Goal: Check status: Check status

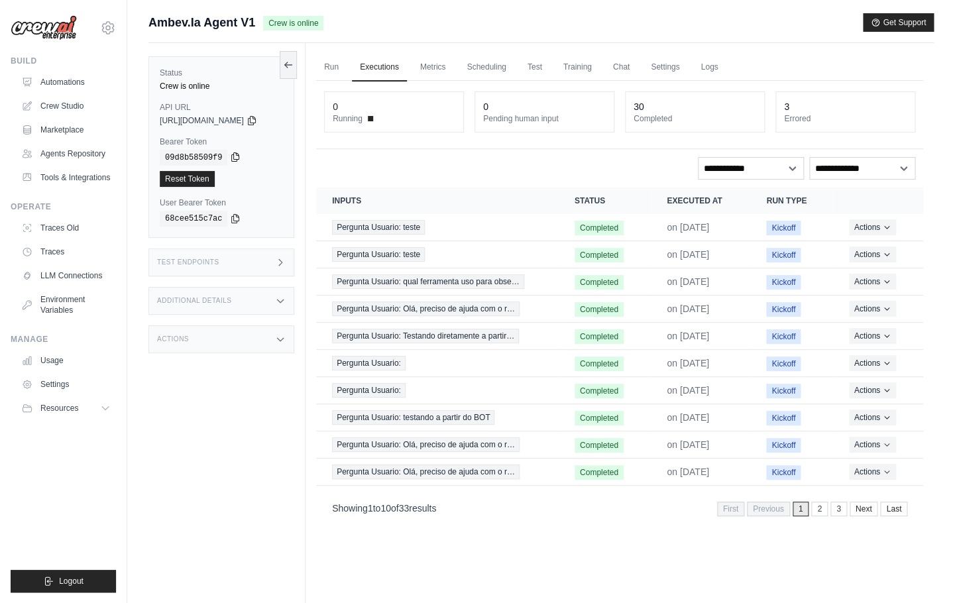
click at [241, 158] on icon at bounding box center [235, 157] width 11 height 11
click at [255, 118] on icon at bounding box center [251, 120] width 7 height 9
click at [237, 158] on icon at bounding box center [235, 157] width 11 height 11
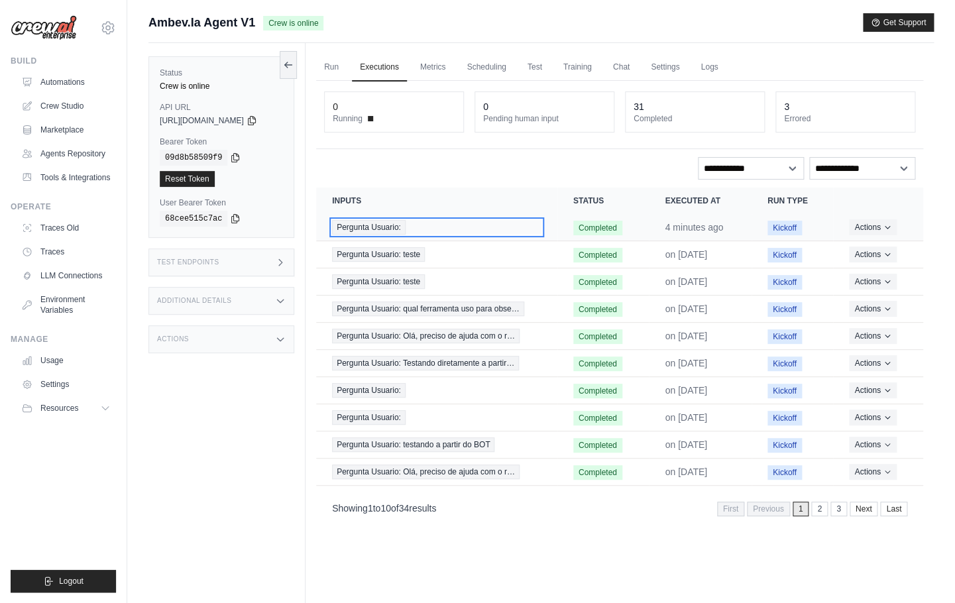
click at [380, 231] on span "Pergunta Usuario:" at bounding box center [369, 227] width 74 height 15
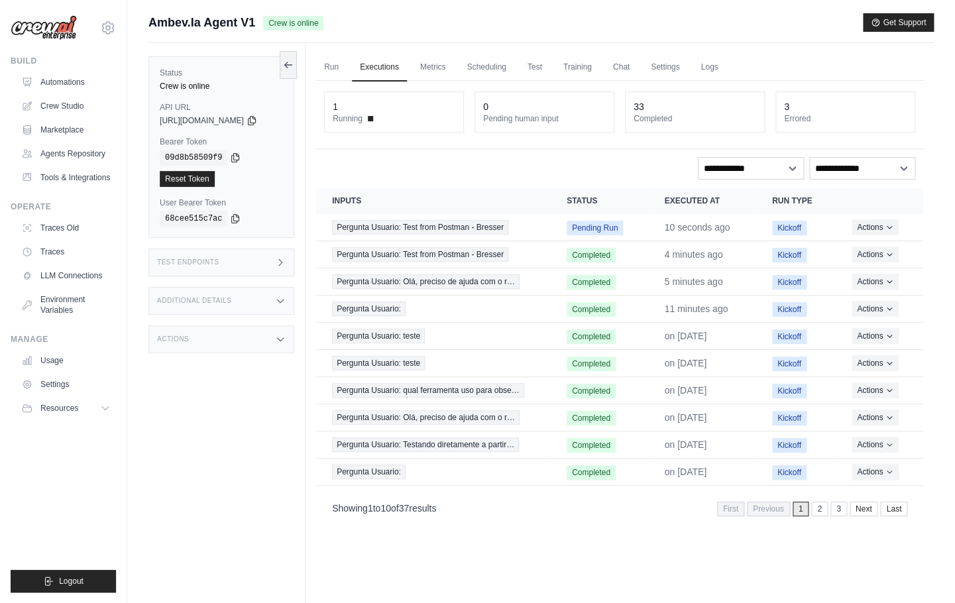
click at [259, 184] on div "Reset Token" at bounding box center [221, 179] width 123 height 16
click at [238, 220] on icon at bounding box center [235, 218] width 11 height 11
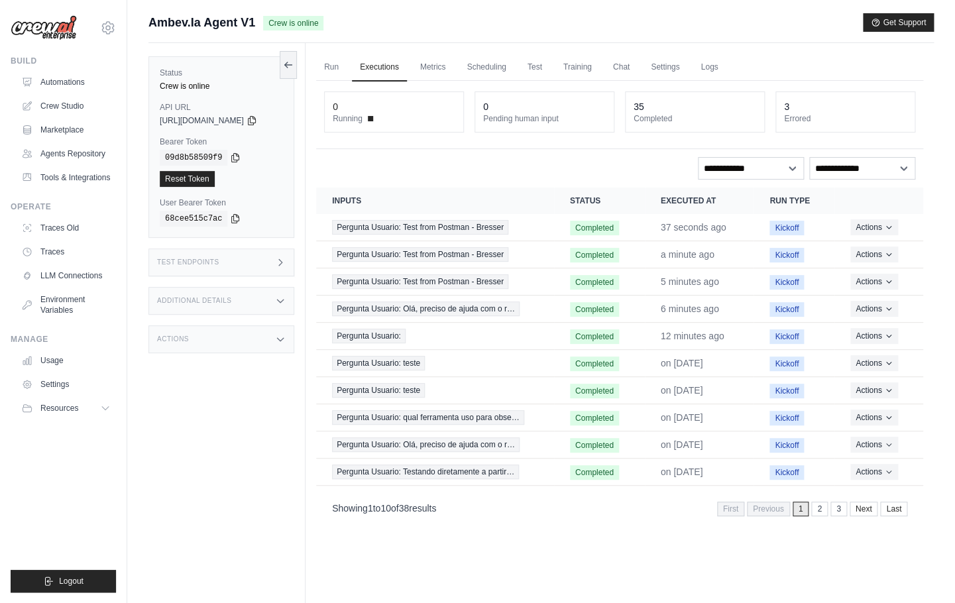
click at [587, 164] on div "**********" at bounding box center [619, 168] width 591 height 23
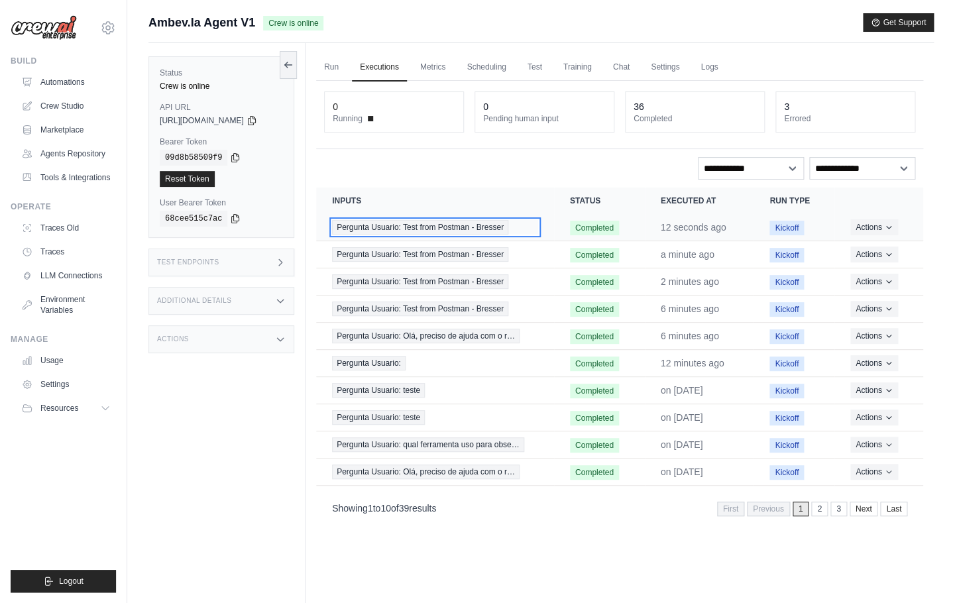
click at [404, 229] on span "Pergunta Usuario: Test from Postman - Bresser" at bounding box center [420, 227] width 176 height 15
